Goal: Check status: Check status

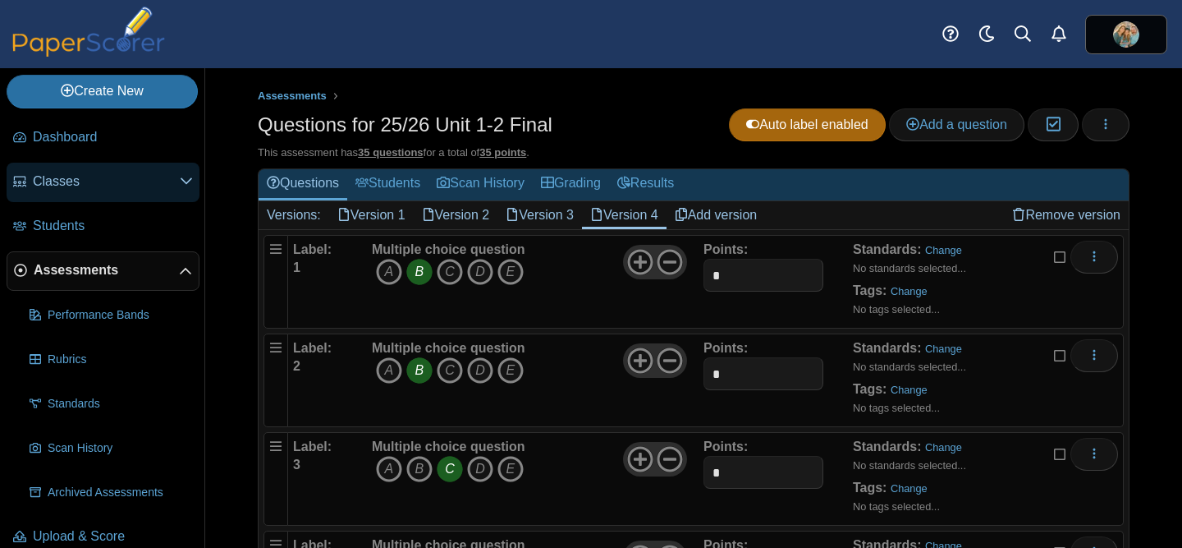
click at [64, 184] on span "Classes" at bounding box center [106, 181] width 147 height 18
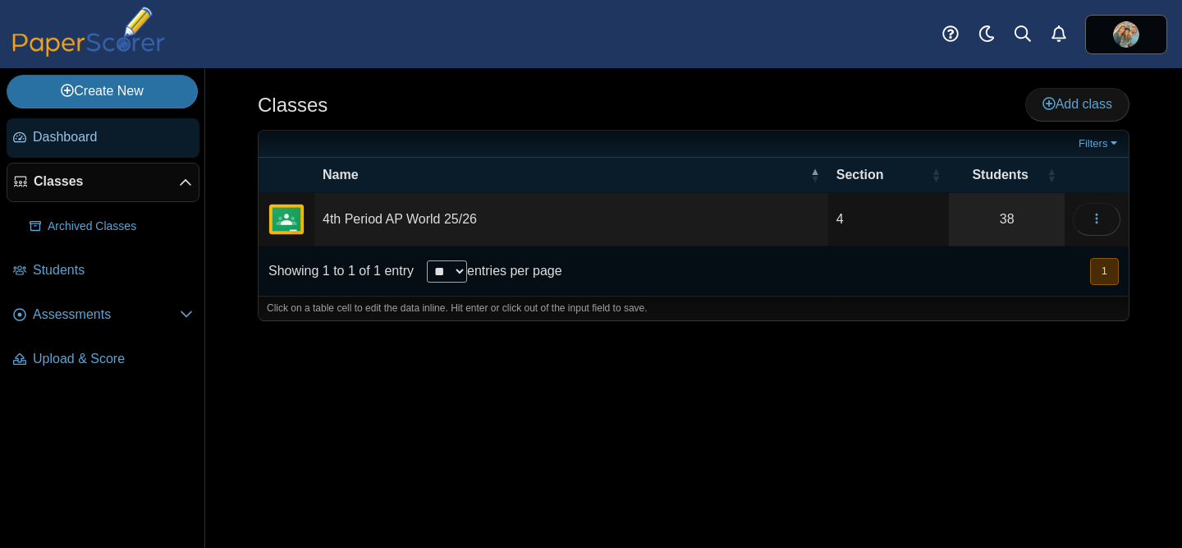
click at [78, 136] on span "Dashboard" at bounding box center [113, 137] width 160 height 18
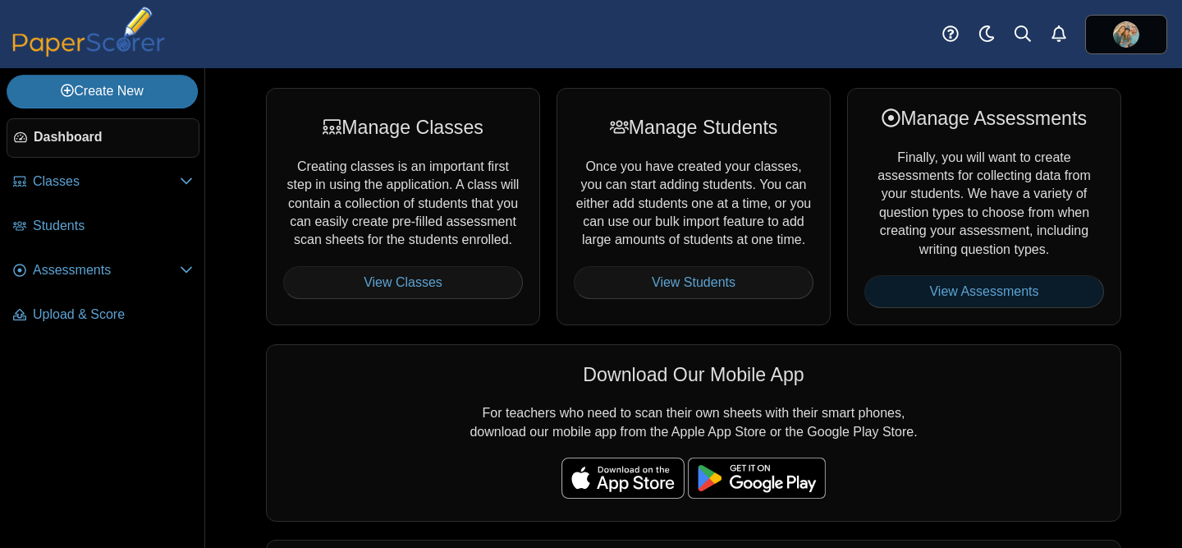
click at [927, 286] on link "View Assessments" at bounding box center [984, 291] width 240 height 33
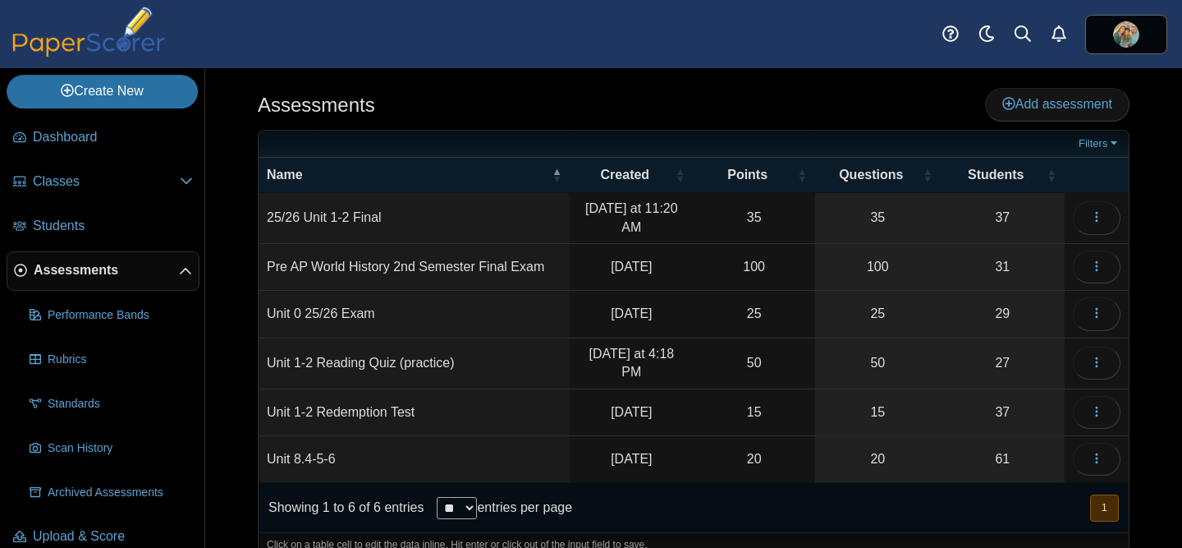
click at [367, 219] on td "25/26 Unit 1-2 Final" at bounding box center [414, 218] width 311 height 51
click at [1023, 217] on link "37" at bounding box center [1003, 218] width 124 height 50
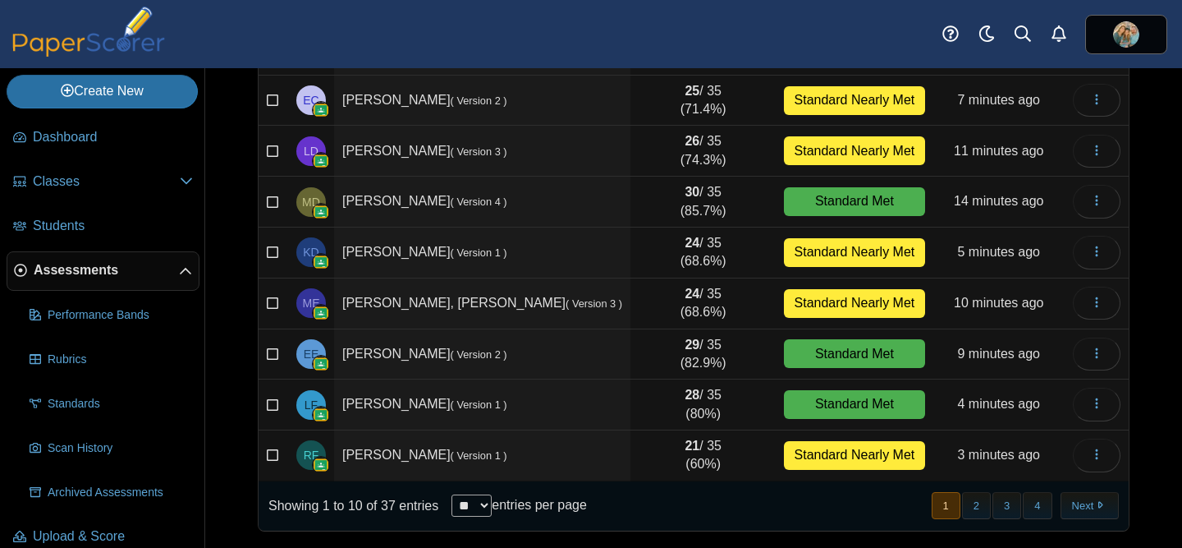
scroll to position [275, 0]
click at [979, 509] on button "2" at bounding box center [976, 505] width 29 height 27
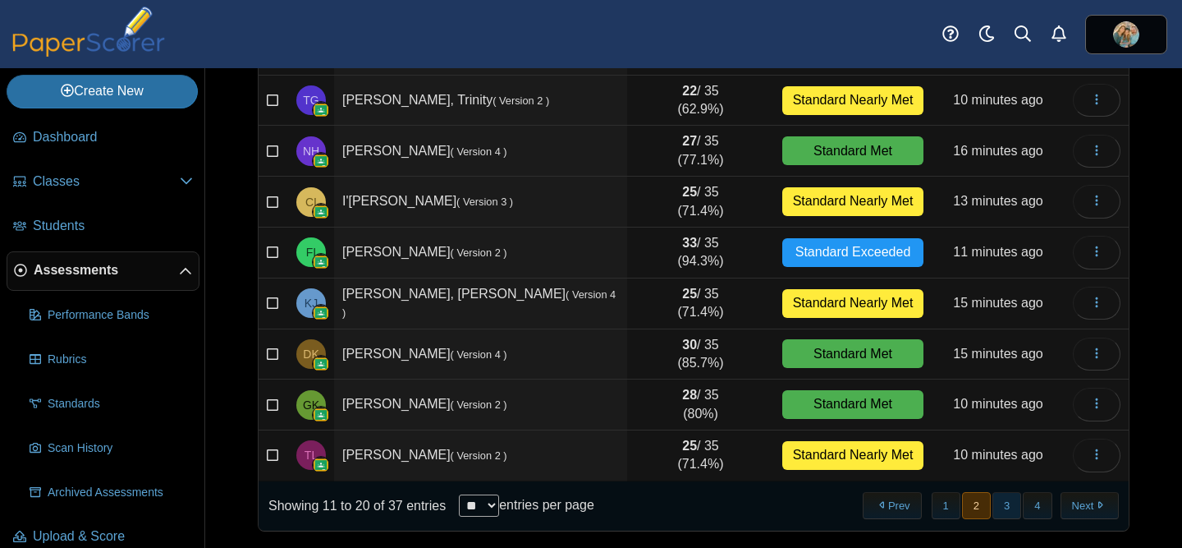
click at [1011, 502] on button "3" at bounding box center [1007, 505] width 29 height 27
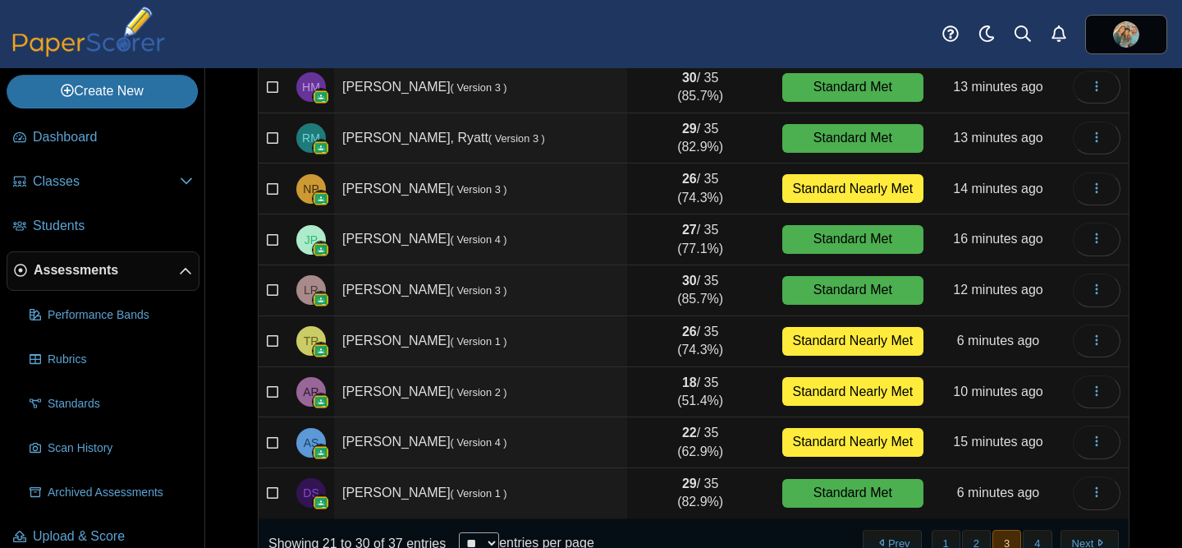
scroll to position [239, 0]
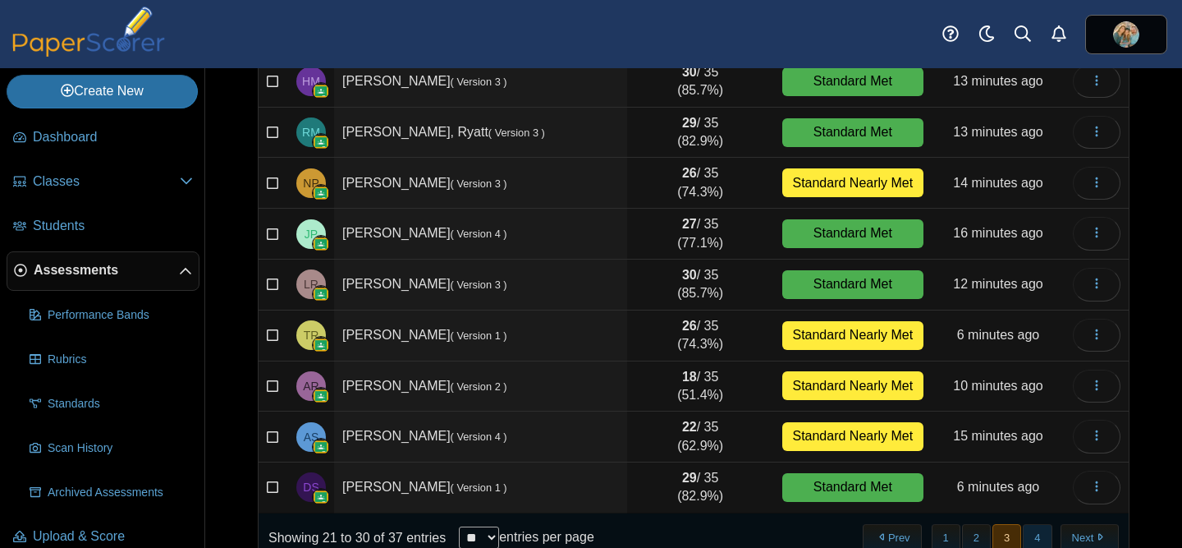
click at [1036, 537] on button "4" at bounding box center [1037, 537] width 29 height 27
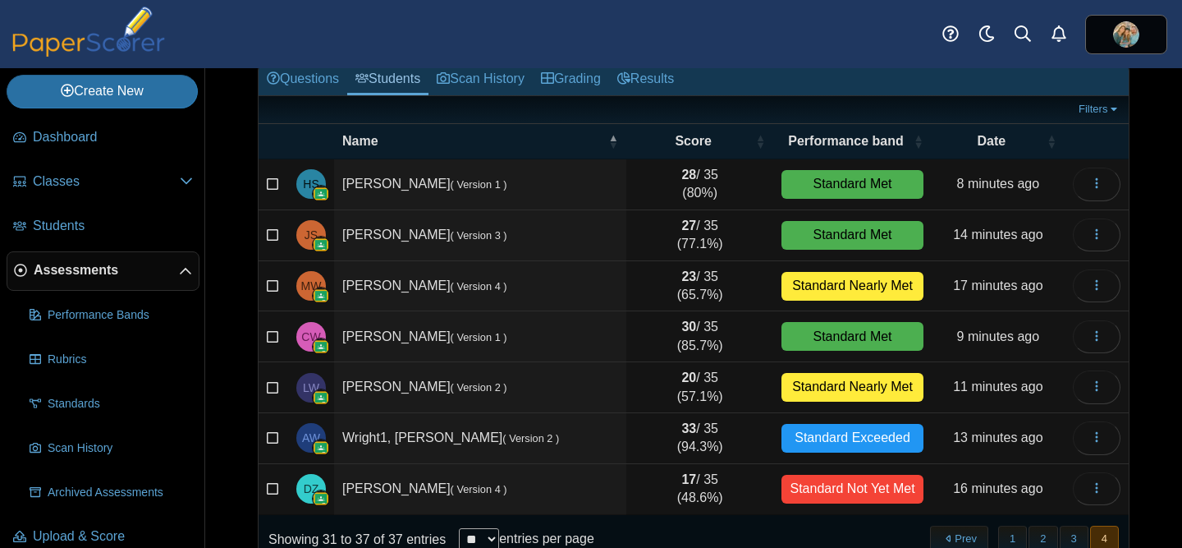
scroll to position [83, 0]
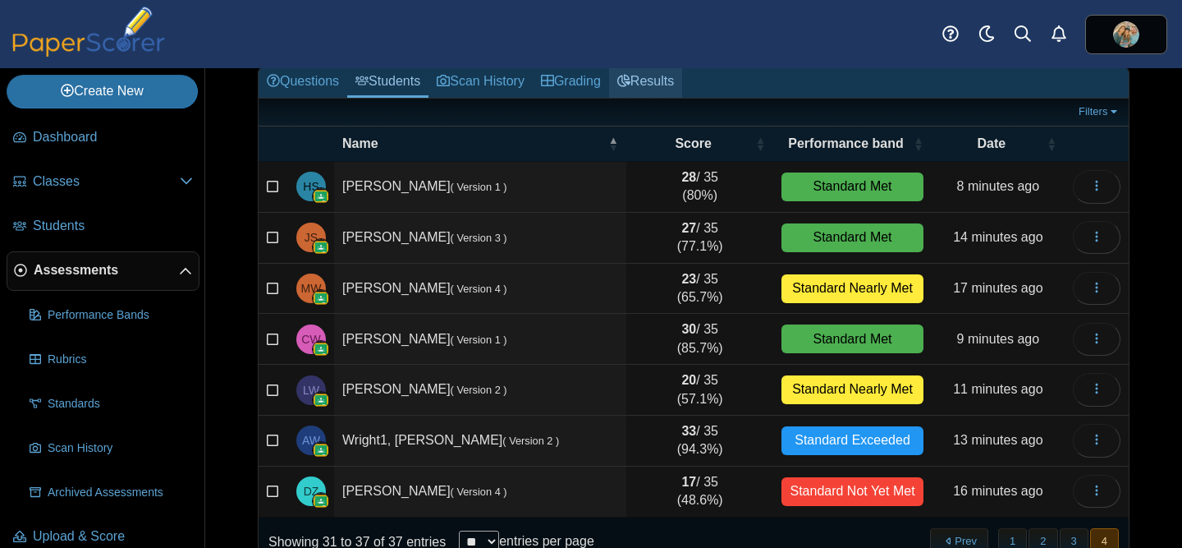
click at [658, 85] on link "Results" at bounding box center [645, 82] width 73 height 30
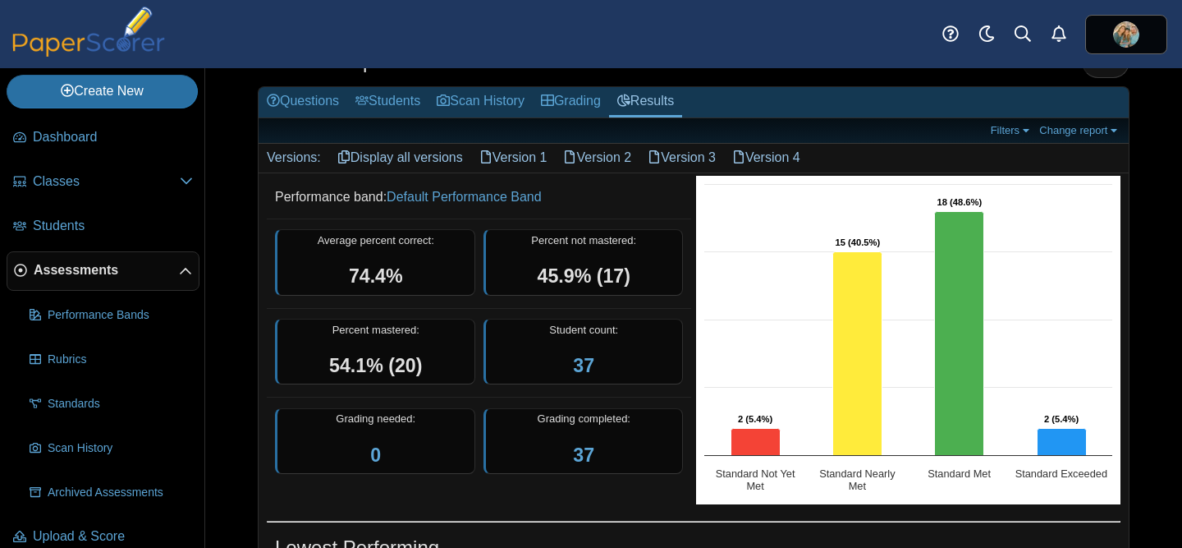
scroll to position [67, 0]
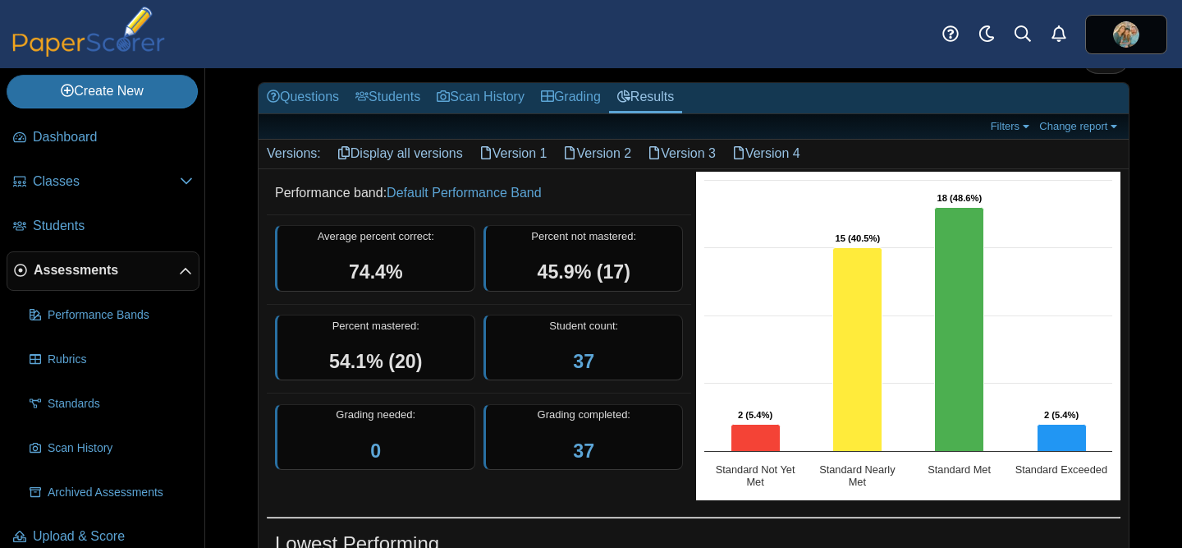
click at [440, 149] on link "Display all versions" at bounding box center [400, 154] width 142 height 28
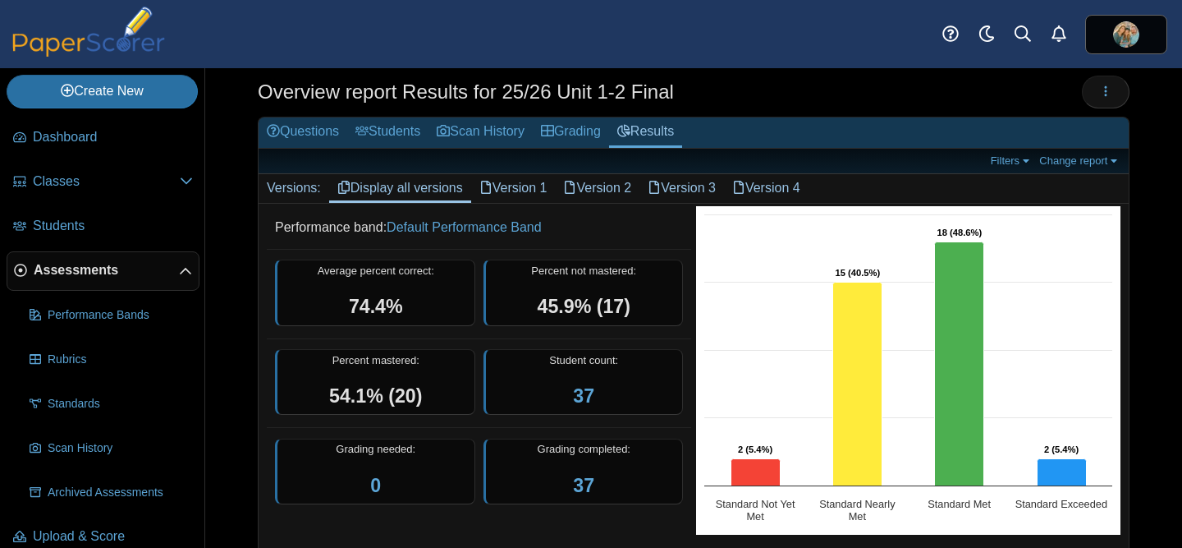
scroll to position [32, 0]
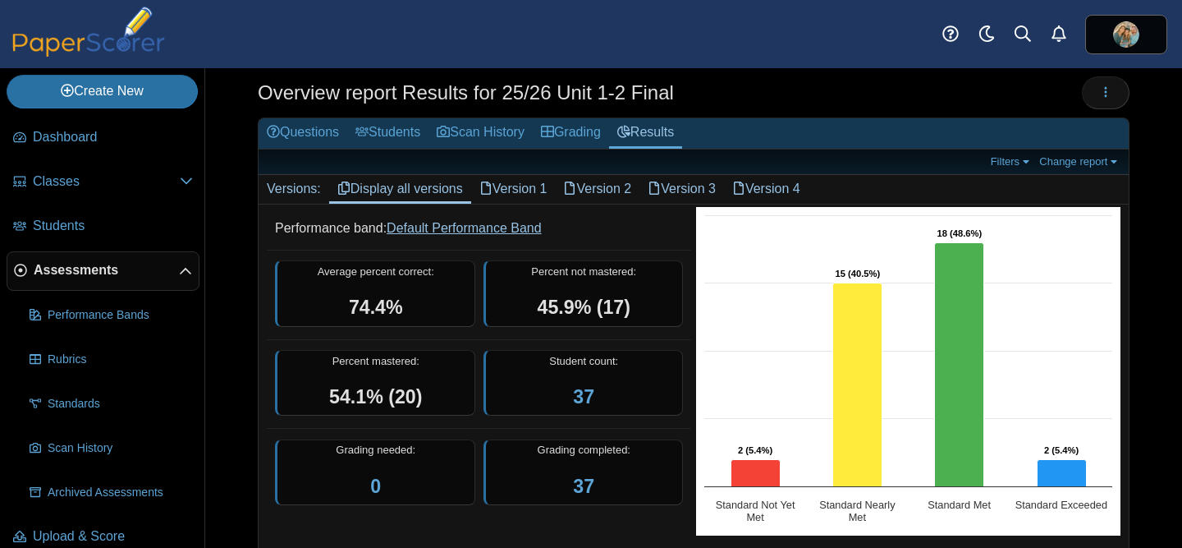
click at [455, 227] on link "Default Performance Band" at bounding box center [464, 228] width 155 height 14
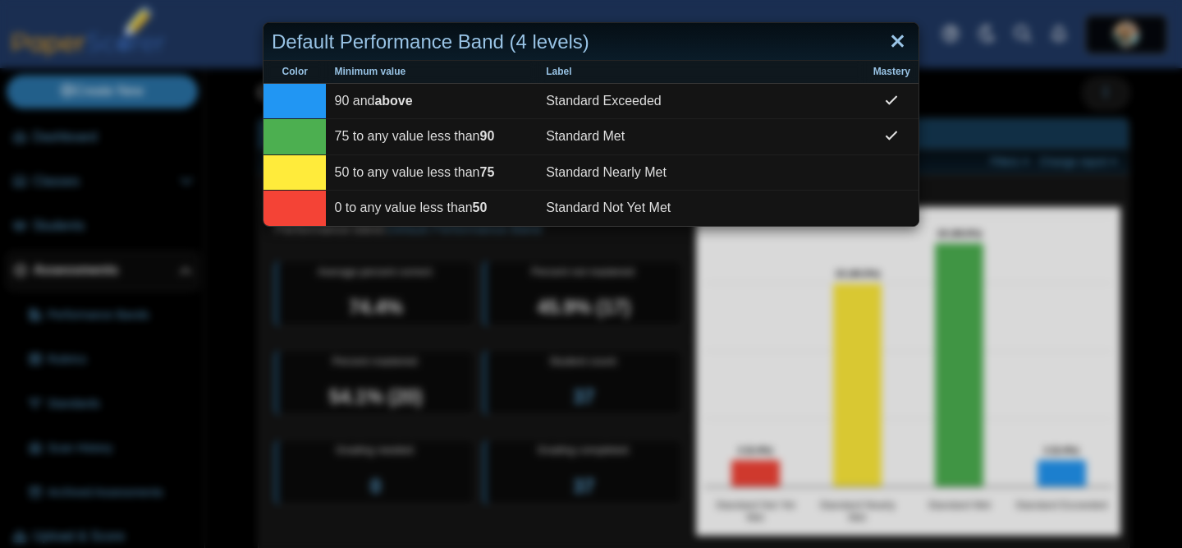
click at [898, 34] on link "Close" at bounding box center [897, 42] width 25 height 28
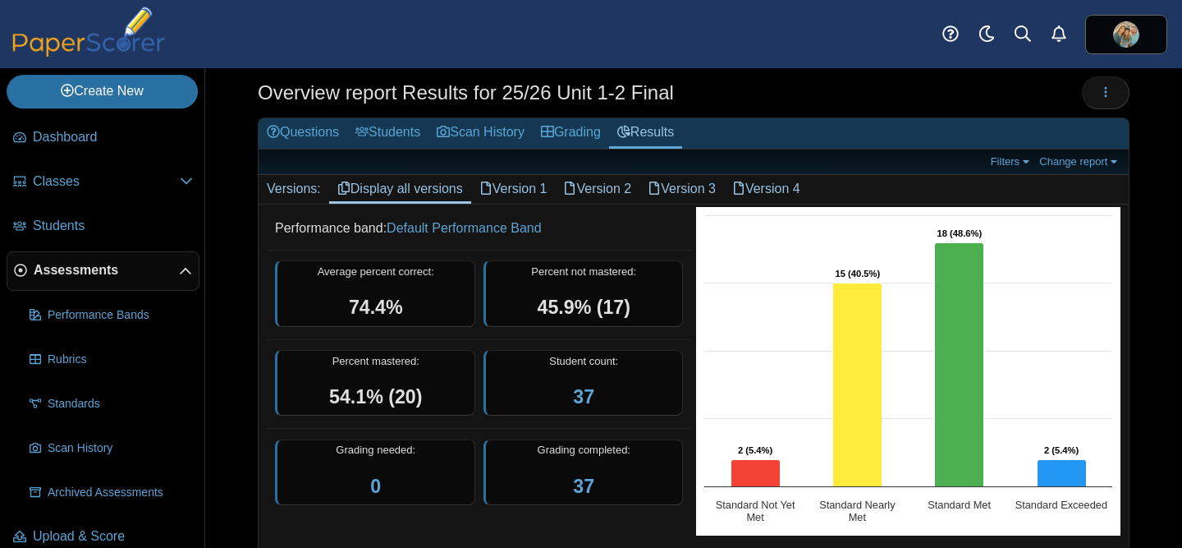
click at [607, 308] on span "45.9% (17)" at bounding box center [584, 306] width 93 height 21
click at [562, 297] on span "45.9% (17)" at bounding box center [584, 306] width 93 height 21
click at [548, 302] on span "45.9% (17)" at bounding box center [584, 306] width 93 height 21
click at [656, 137] on link "Results" at bounding box center [645, 133] width 73 height 30
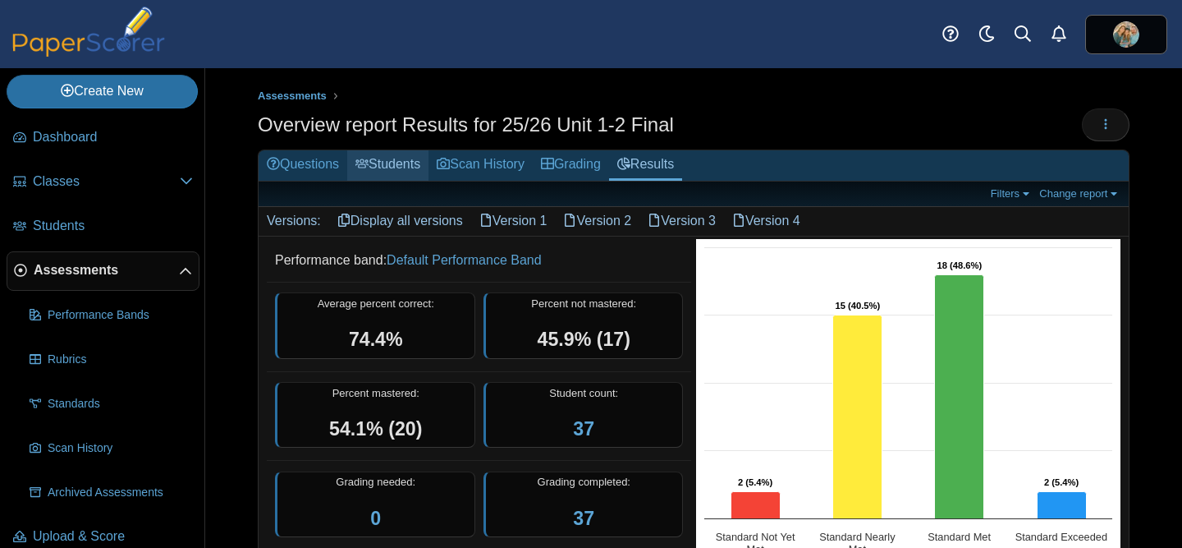
click at [409, 155] on link "Students" at bounding box center [387, 165] width 81 height 30
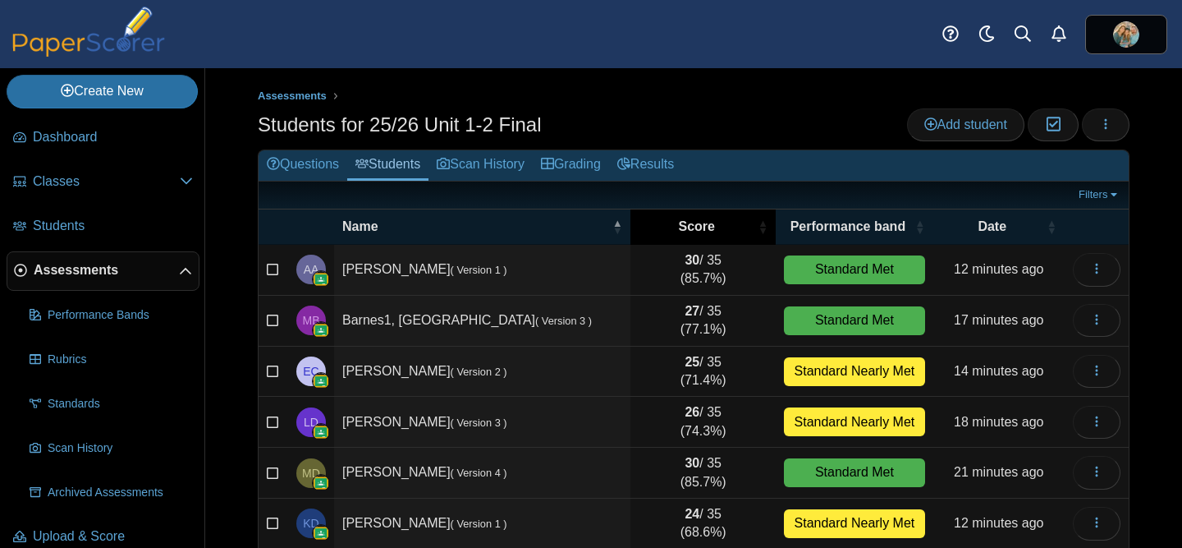
click at [749, 225] on div "Score" at bounding box center [703, 227] width 129 height 18
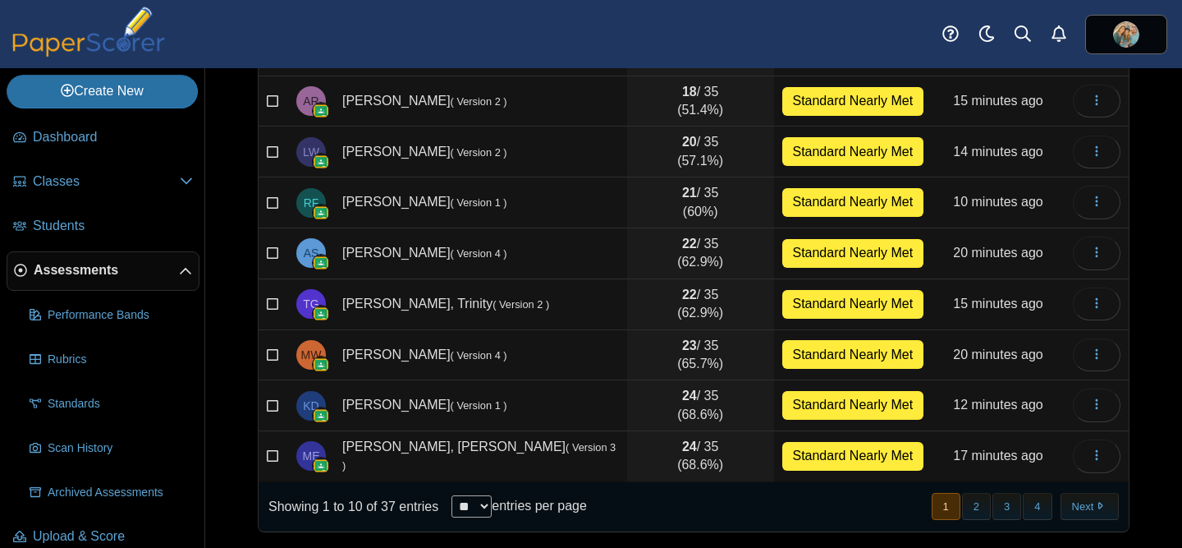
scroll to position [275, 0]
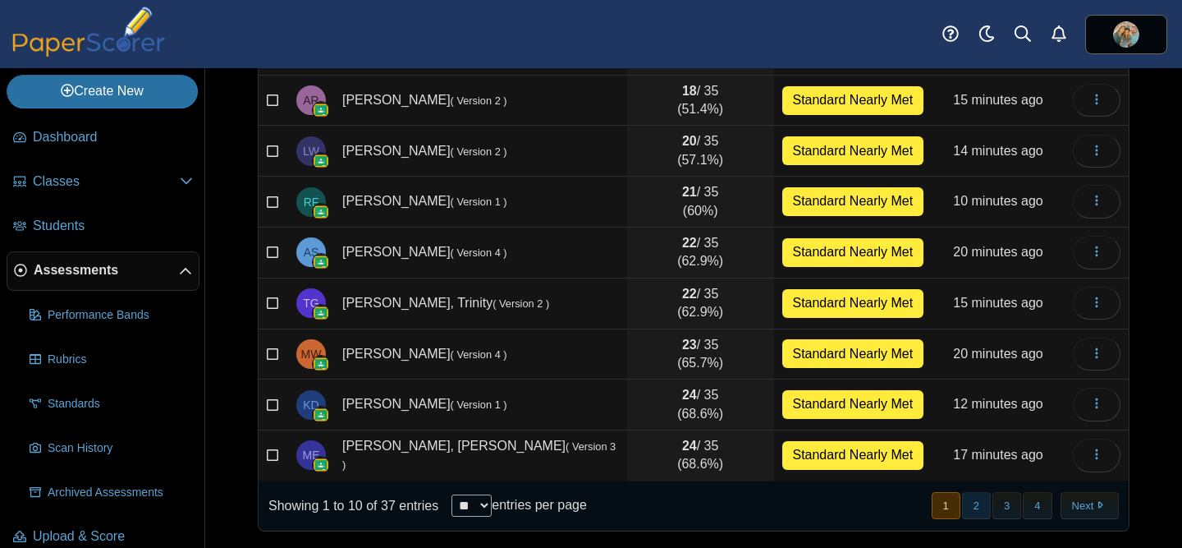
click at [978, 510] on button "2" at bounding box center [976, 505] width 29 height 27
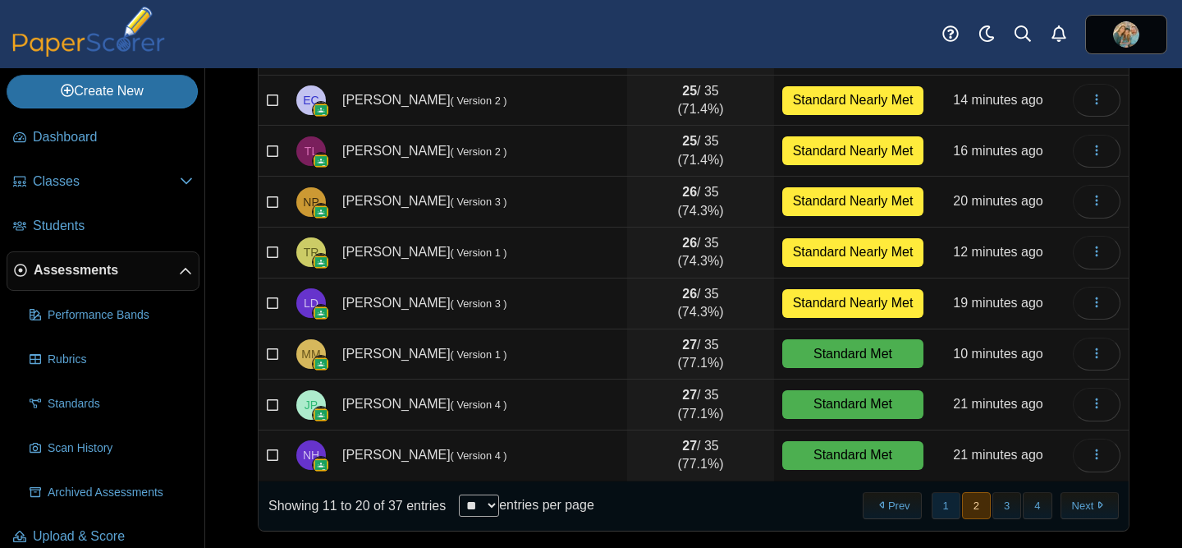
click at [943, 509] on button "1" at bounding box center [946, 505] width 29 height 27
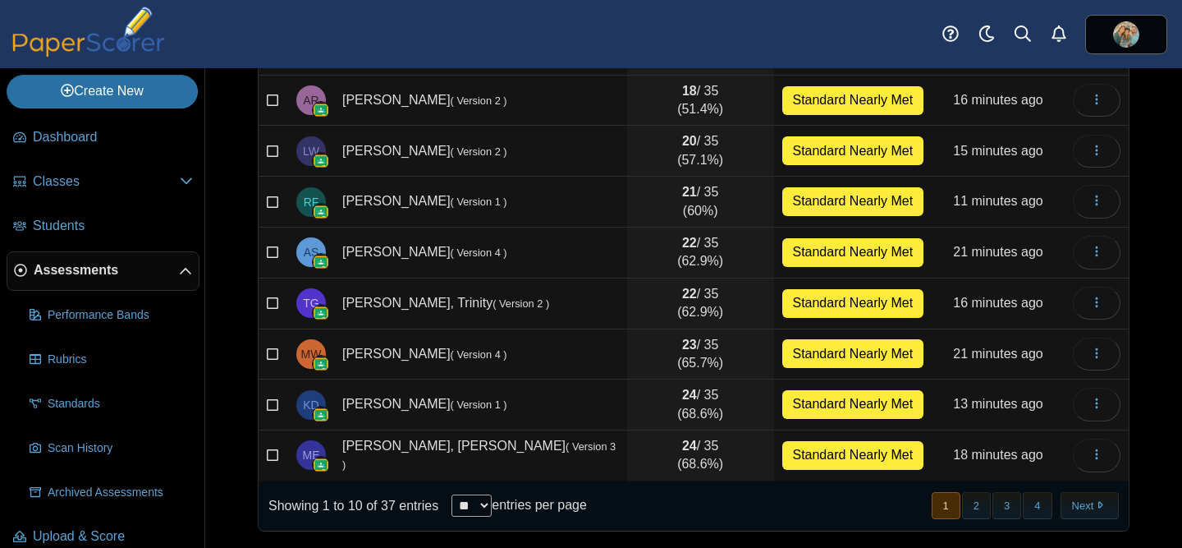
scroll to position [273, 0]
click at [975, 509] on button "2" at bounding box center [976, 505] width 29 height 27
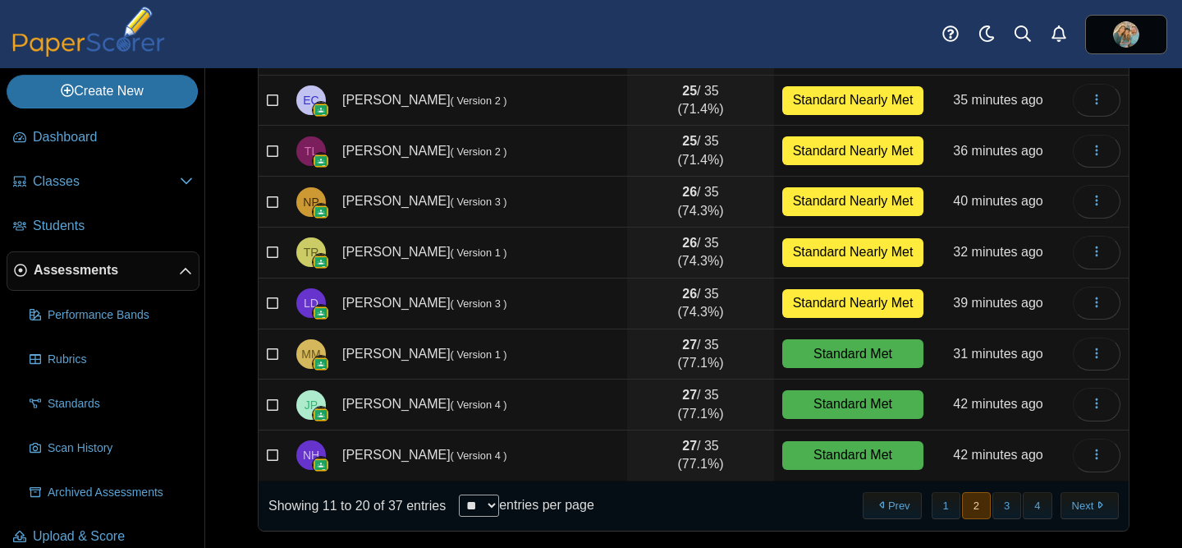
scroll to position [0, 0]
